Goal: Information Seeking & Learning: Learn about a topic

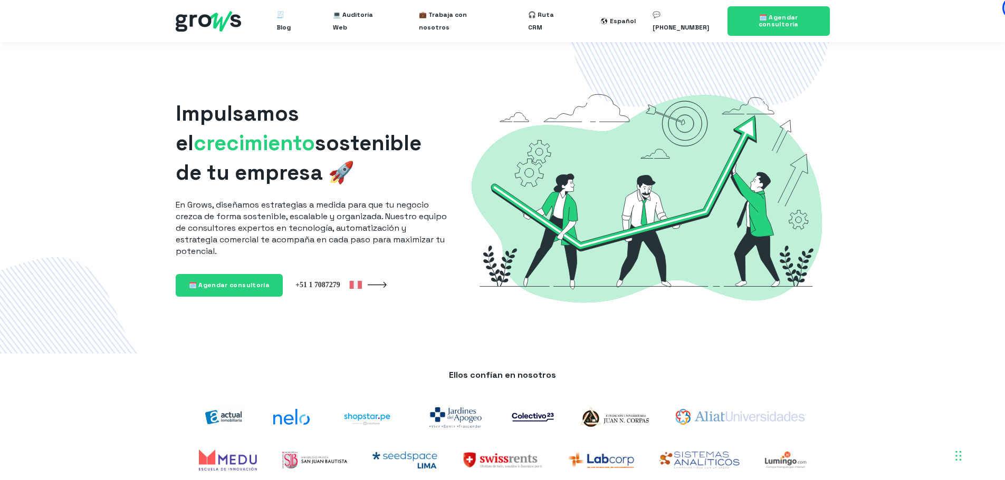
drag, startPoint x: 122, startPoint y: 399, endPoint x: 104, endPoint y: 202, distance: 197.6
click at [439, 19] on span "💼 Trabaja con nosotros" at bounding box center [456, 21] width 75 height 34
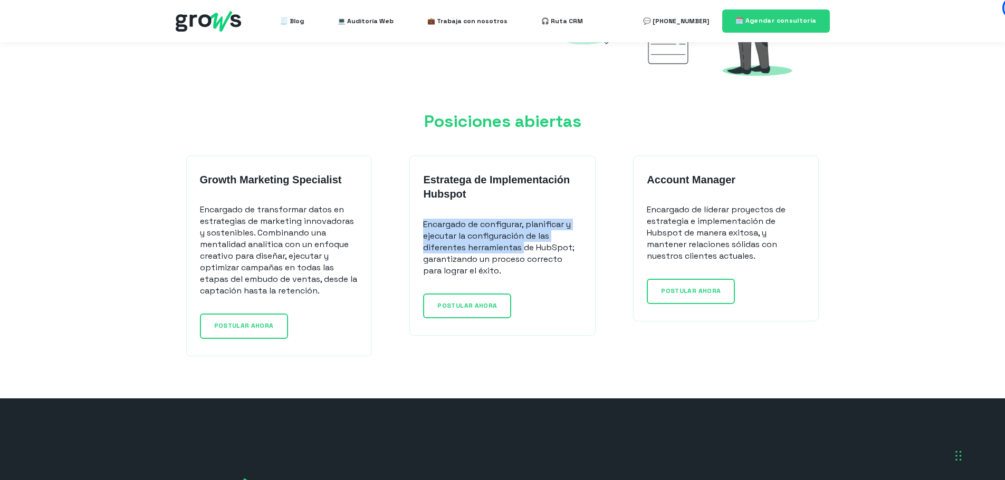
drag, startPoint x: 423, startPoint y: 225, endPoint x: 515, endPoint y: 250, distance: 95.2
click at [518, 248] on p "Encargado de configurar, planificar y ejecutar la configuración de las diferent…" at bounding box center [502, 248] width 158 height 58
click at [439, 188] on strong "Estratega de Implementación Hubspot" at bounding box center [496, 187] width 147 height 26
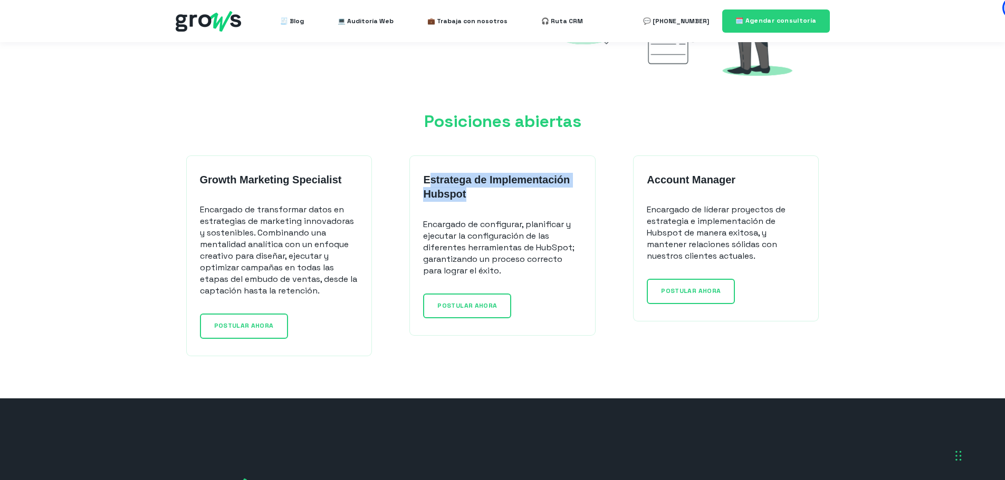
drag, startPoint x: 430, startPoint y: 184, endPoint x: 467, endPoint y: 200, distance: 40.4
click at [468, 199] on p "Estratega de Implementación Hubspot" at bounding box center [502, 187] width 158 height 29
click at [467, 200] on p "Estratega de Implementación Hubspot" at bounding box center [502, 187] width 158 height 29
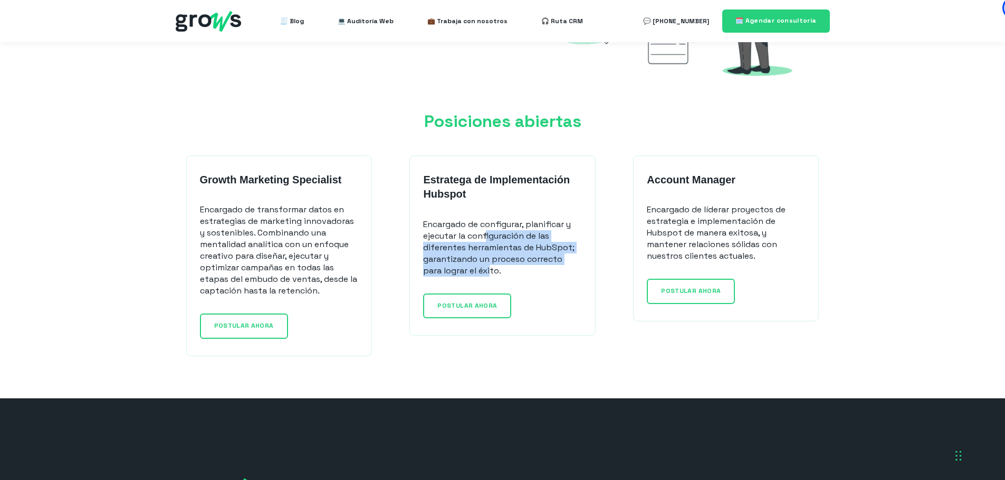
drag, startPoint x: 487, startPoint y: 231, endPoint x: 490, endPoint y: 273, distance: 41.8
click at [490, 273] on p "Encargado de configurar, planificar y ejecutar la configuración de las diferent…" at bounding box center [502, 248] width 158 height 58
click at [506, 272] on p "Encargado de configurar, planificar y ejecutar la configuración de las diferent…" at bounding box center [502, 248] width 158 height 58
drag, startPoint x: 201, startPoint y: 176, endPoint x: 351, endPoint y: 289, distance: 188.1
click at [352, 289] on div "Growth Marketing Specialist Encargado de transformar datos en estrategias de ma…" at bounding box center [279, 235] width 158 height 124
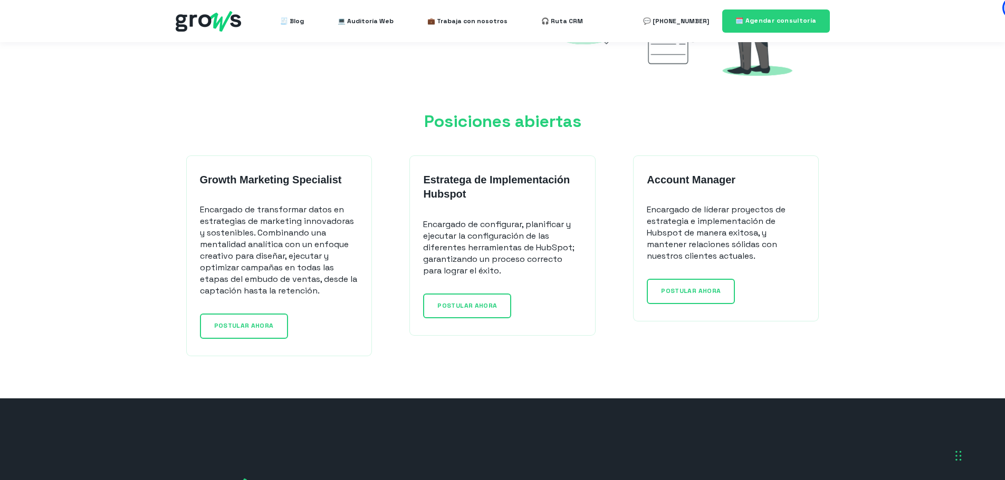
click at [346, 289] on p "Encargado de transformar datos en estrategias de marketing innovadoras y sosten…" at bounding box center [279, 250] width 158 height 93
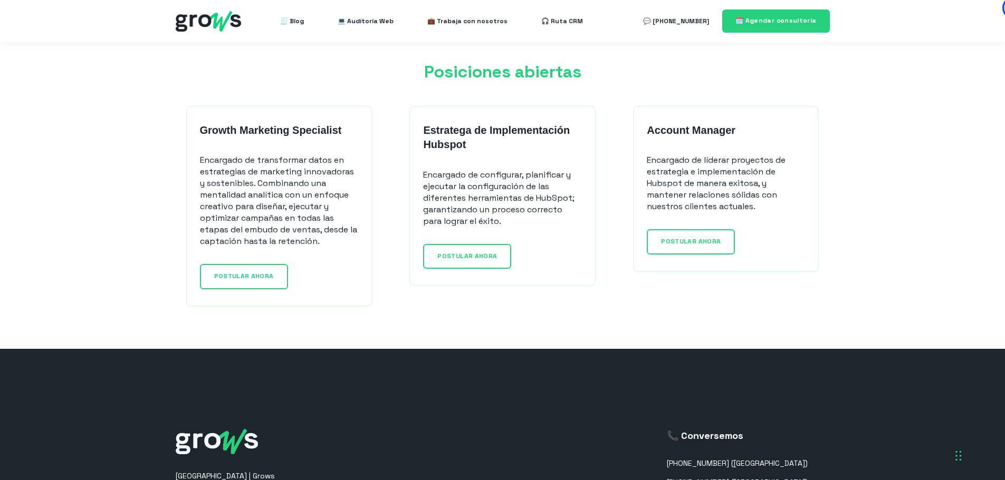
scroll to position [844, 0]
